Goal: Task Accomplishment & Management: Manage account settings

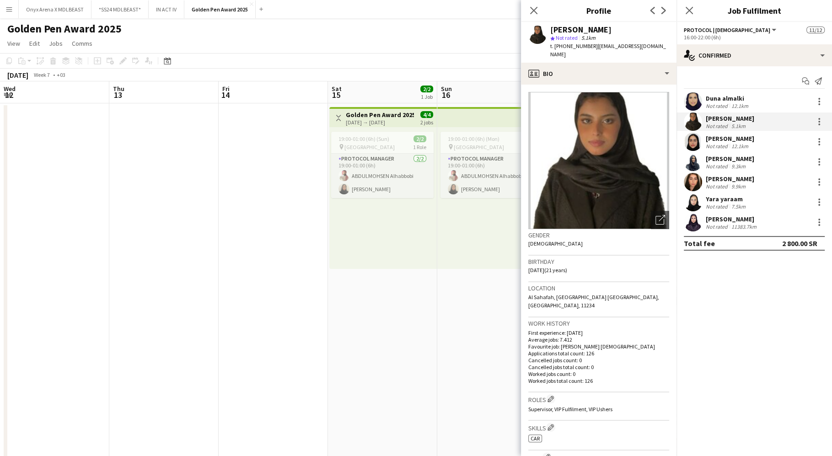
scroll to position [0, 327]
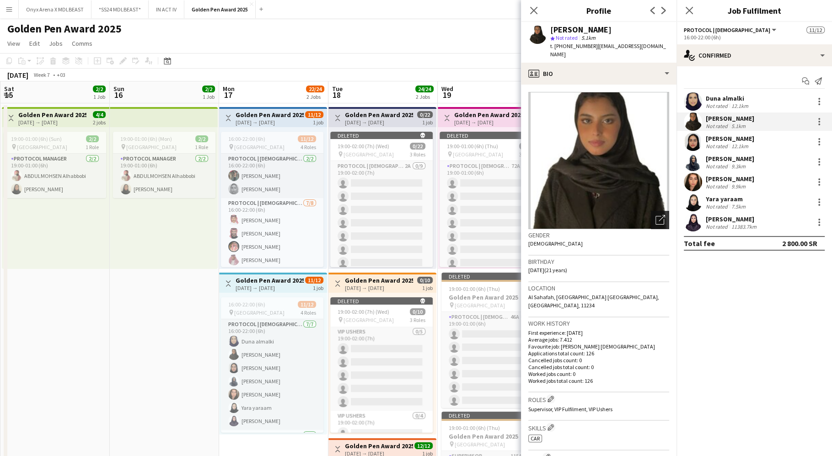
click at [657, 215] on div "Open photos pop-in" at bounding box center [660, 220] width 18 height 18
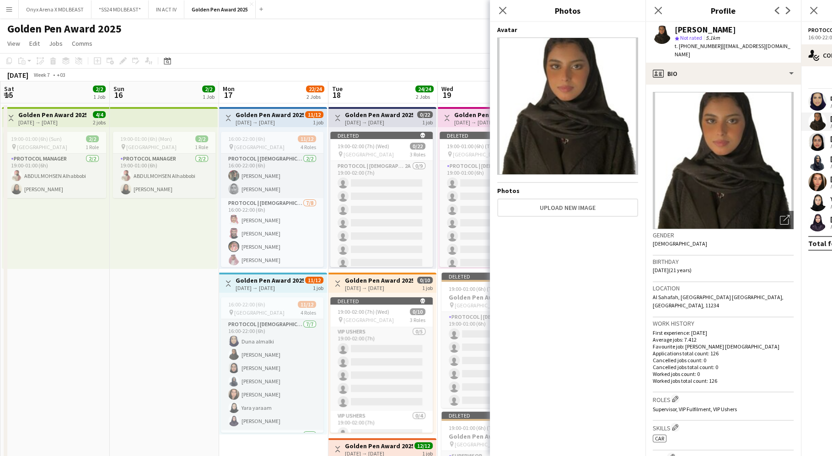
click at [705, 31] on div "[PERSON_NAME]" at bounding box center [704, 30] width 61 height 8
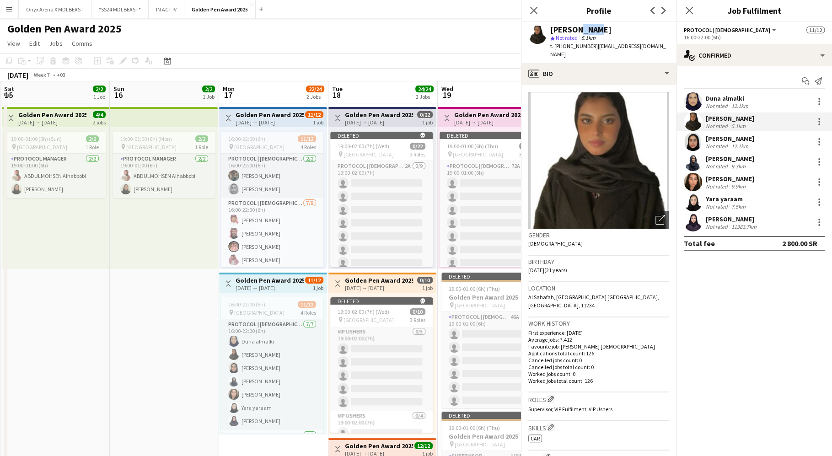
click at [669, 31] on div "[PERSON_NAME]" at bounding box center [609, 30] width 119 height 8
click at [705, 31] on span "Protocol | [DEMOGRAPHIC_DATA]" at bounding box center [727, 30] width 86 height 7
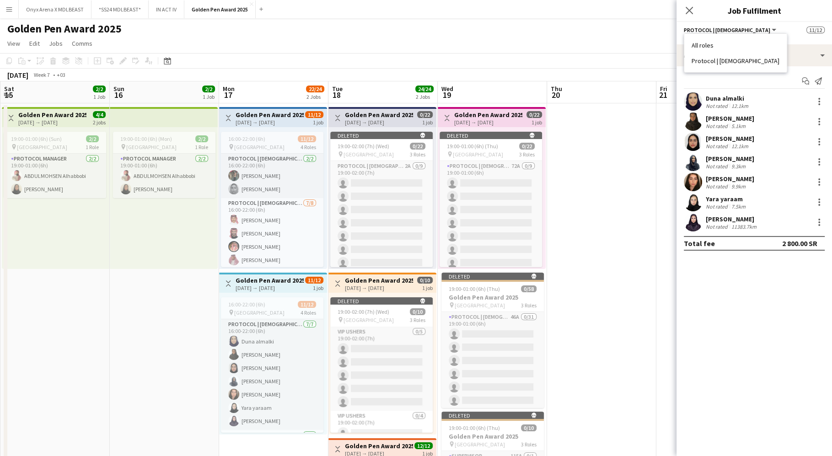
click at [705, 138] on div "[PERSON_NAME]" at bounding box center [729, 138] width 48 height 8
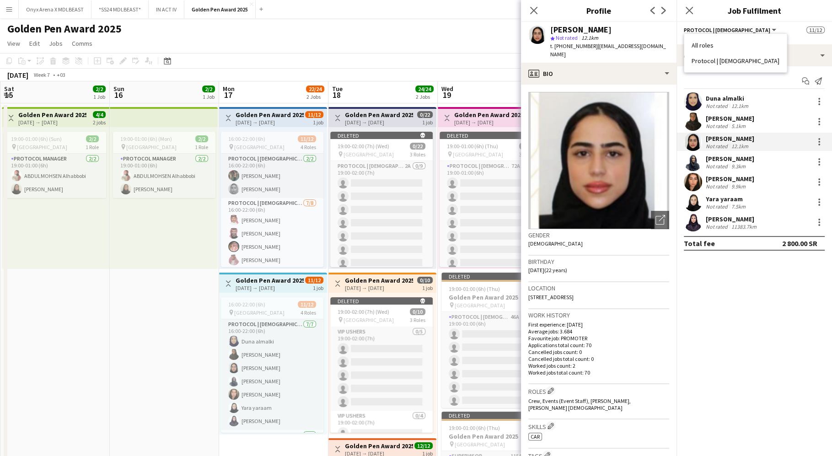
click at [705, 124] on div "[PERSON_NAME] Not rated 5.1km" at bounding box center [753, 121] width 155 height 18
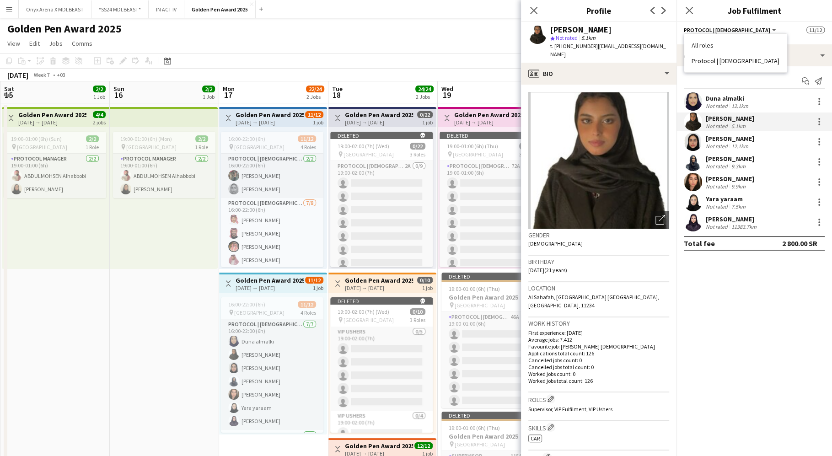
click at [584, 30] on div "[PERSON_NAME]" at bounding box center [580, 30] width 61 height 8
copy div "[PERSON_NAME]"
click at [693, 203] on app-user-avatar at bounding box center [693, 202] width 18 height 18
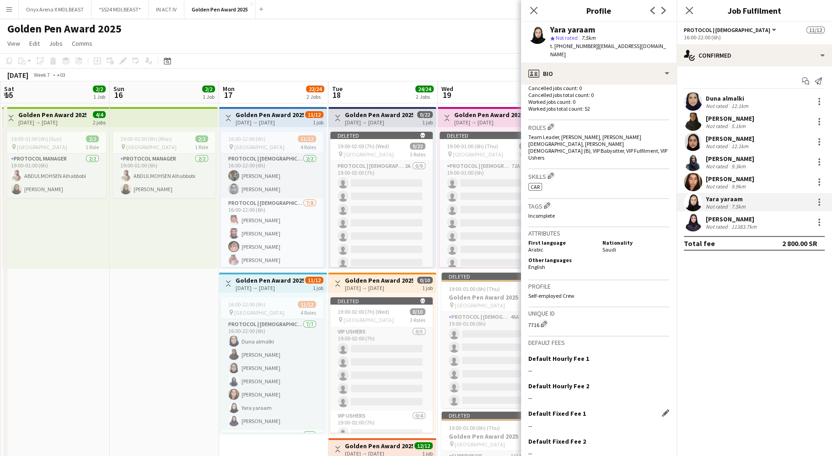
scroll to position [291, 0]
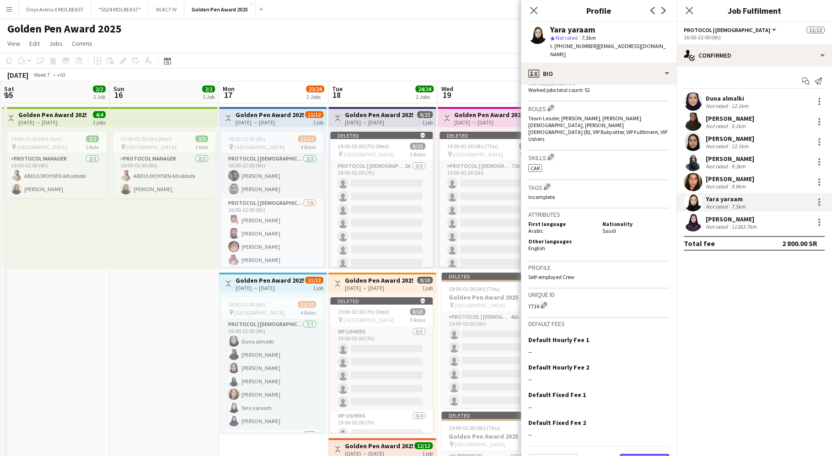
click at [642, 454] on button "Next" at bounding box center [643, 463] width 49 height 18
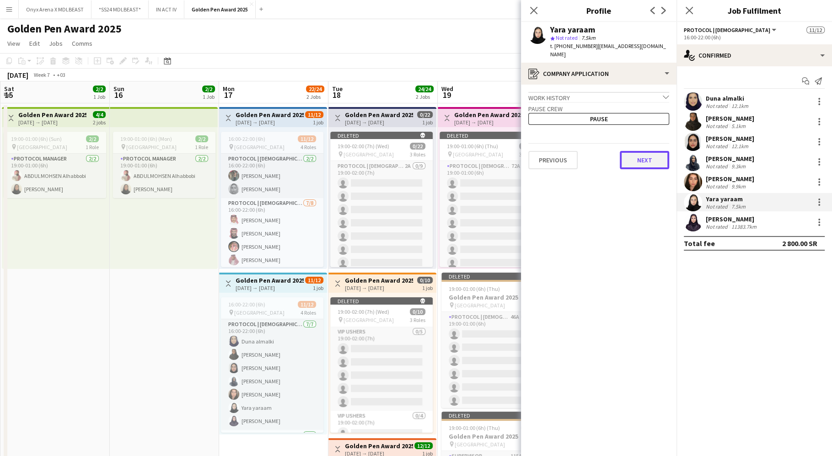
click at [656, 156] on button "Next" at bounding box center [643, 160] width 49 height 18
click at [656, 156] on app-section-data-types "Personal Number Edit this field --- Previous Next" at bounding box center [598, 270] width 155 height 371
click at [653, 145] on button "Next" at bounding box center [643, 154] width 49 height 18
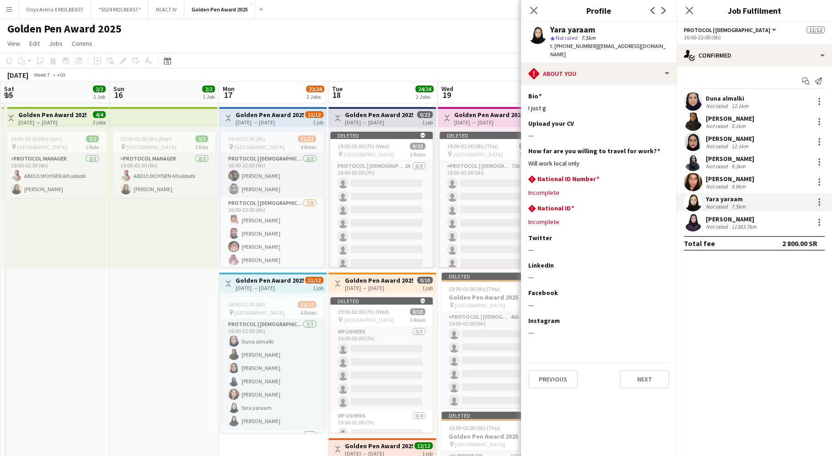
click at [694, 166] on app-user-avatar at bounding box center [693, 162] width 18 height 18
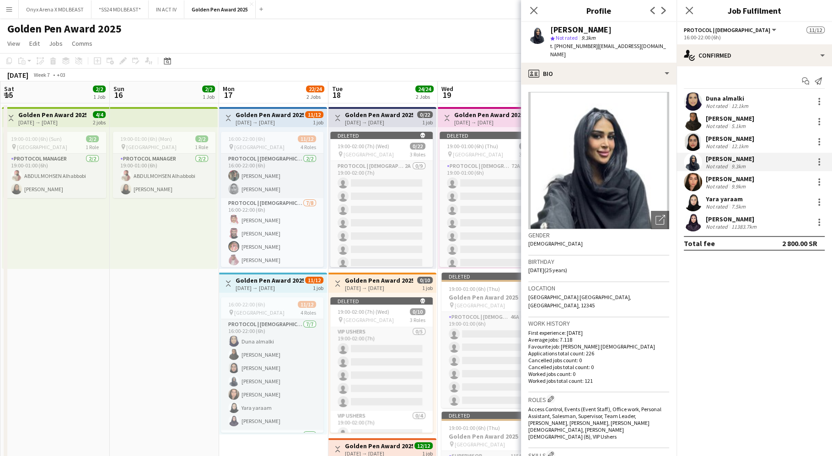
click at [690, 203] on app-user-avatar at bounding box center [693, 202] width 18 height 18
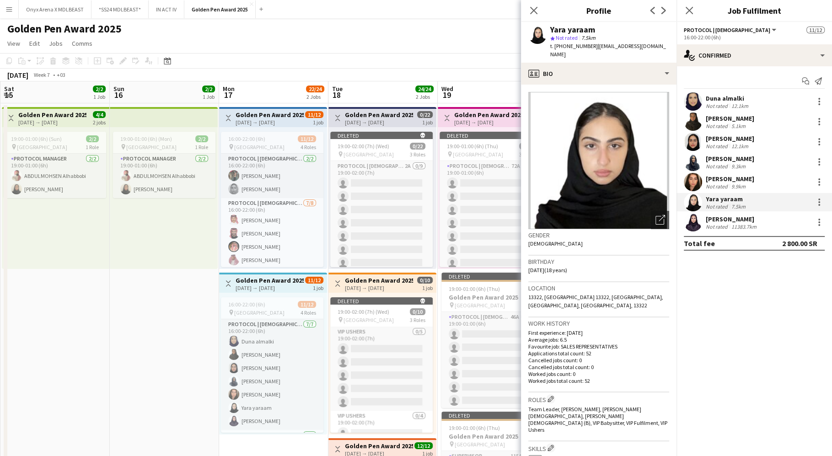
click at [691, 144] on app-user-avatar at bounding box center [693, 142] width 18 height 18
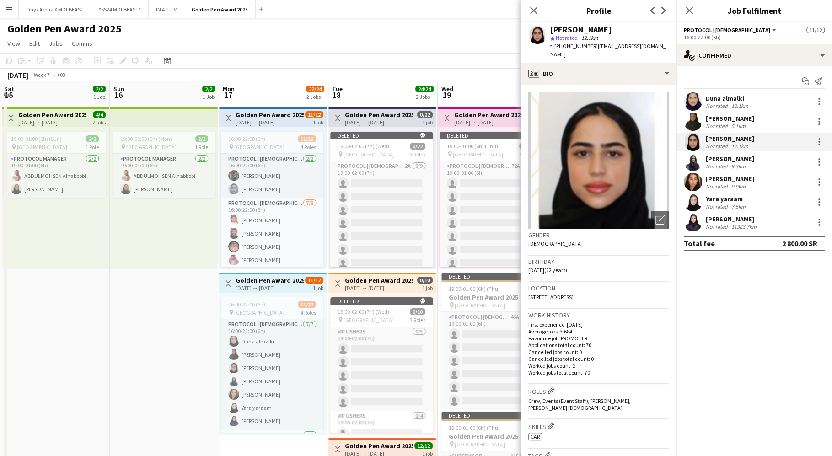
click at [704, 102] on div "Duna almalki Not rated 12.1km" at bounding box center [753, 101] width 155 height 18
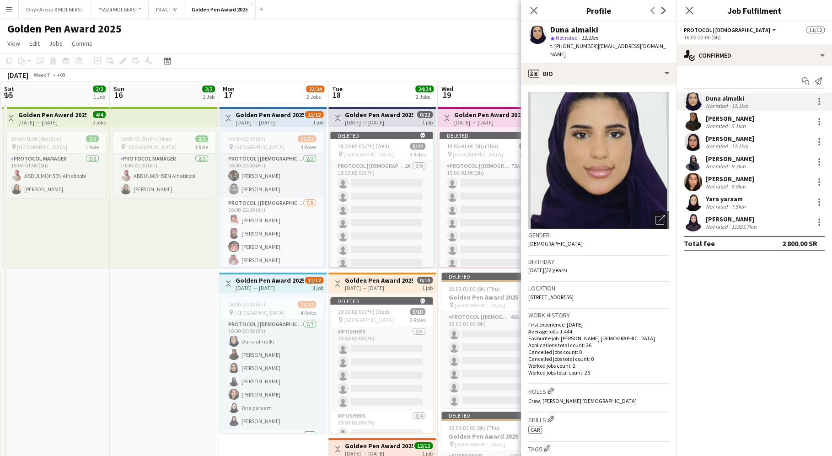
click at [583, 26] on div "Duna almalki" at bounding box center [574, 30] width 48 height 8
copy div "Duna almalki"
click at [699, 141] on app-user-avatar at bounding box center [693, 142] width 18 height 18
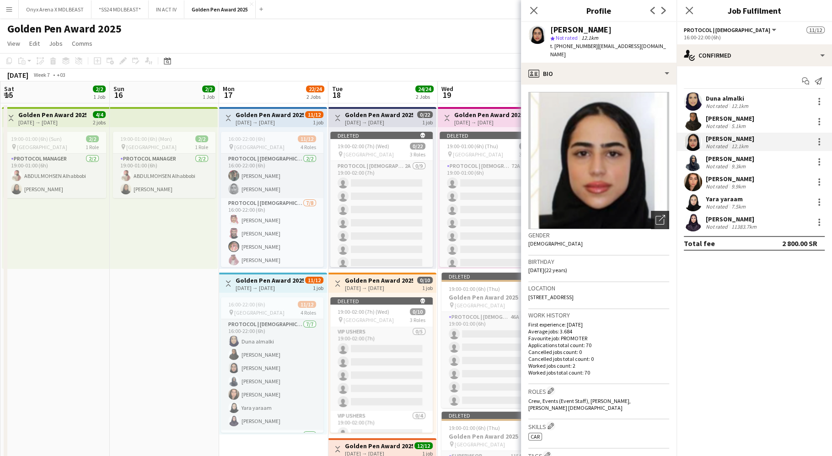
click at [655, 215] on icon "Open photos pop-in" at bounding box center [660, 220] width 10 height 10
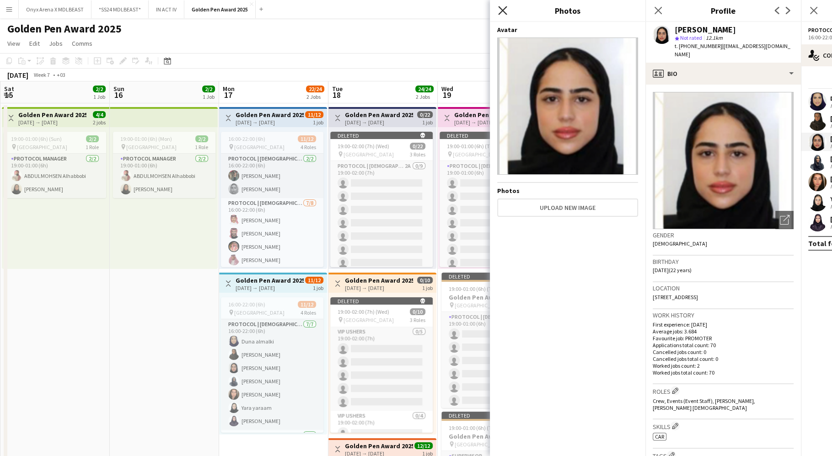
click at [499, 11] on icon "Close pop-in" at bounding box center [502, 10] width 9 height 9
